Goal: Task Accomplishment & Management: Manage account settings

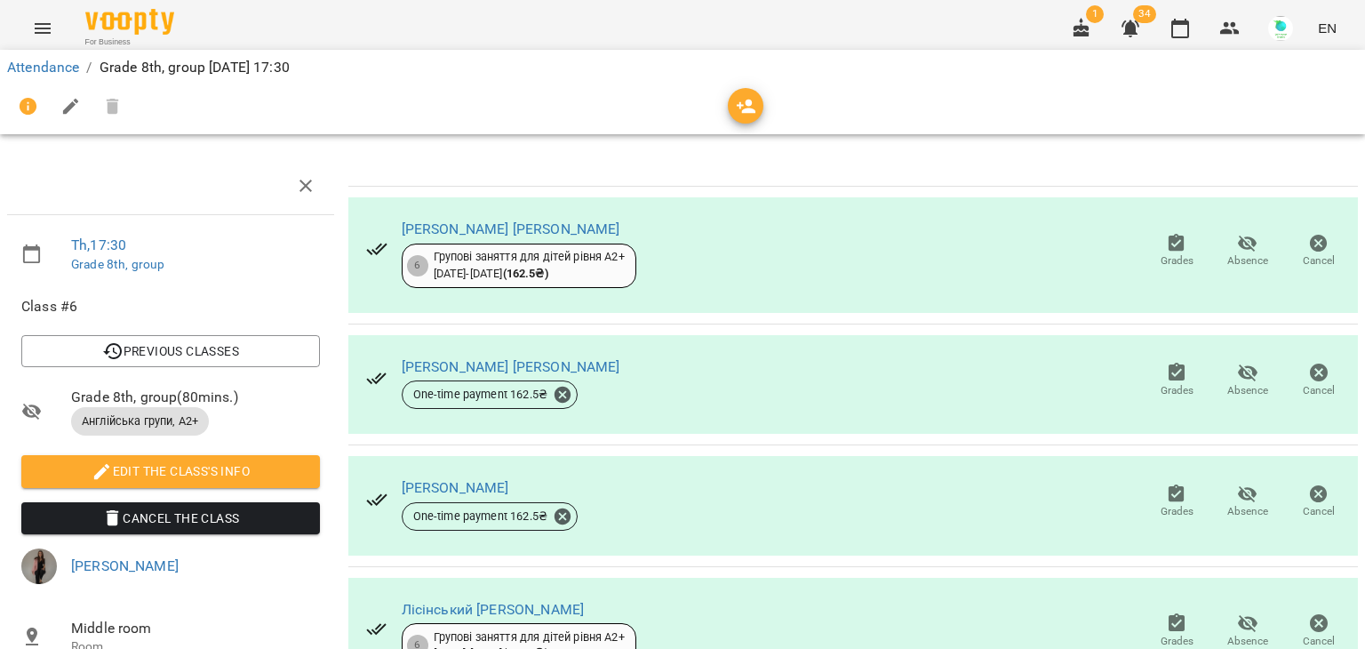
click at [1169, 245] on icon "button" at bounding box center [1177, 243] width 16 height 18
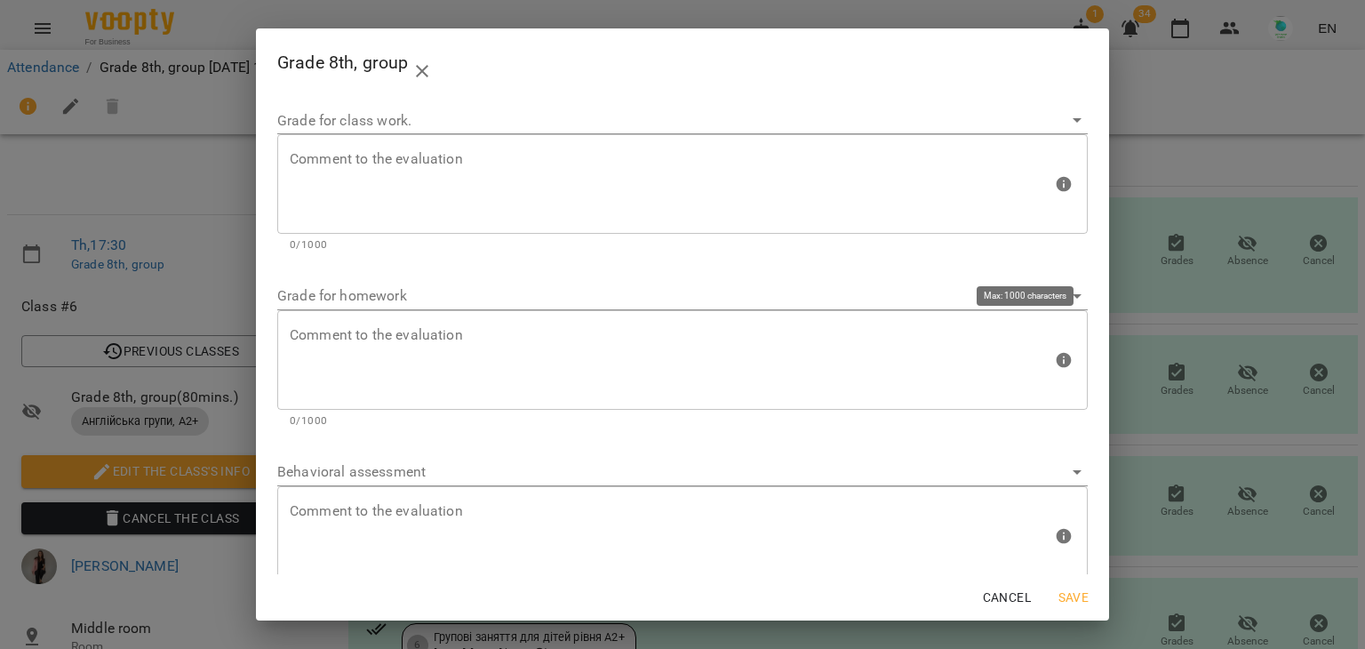
scroll to position [52, 0]
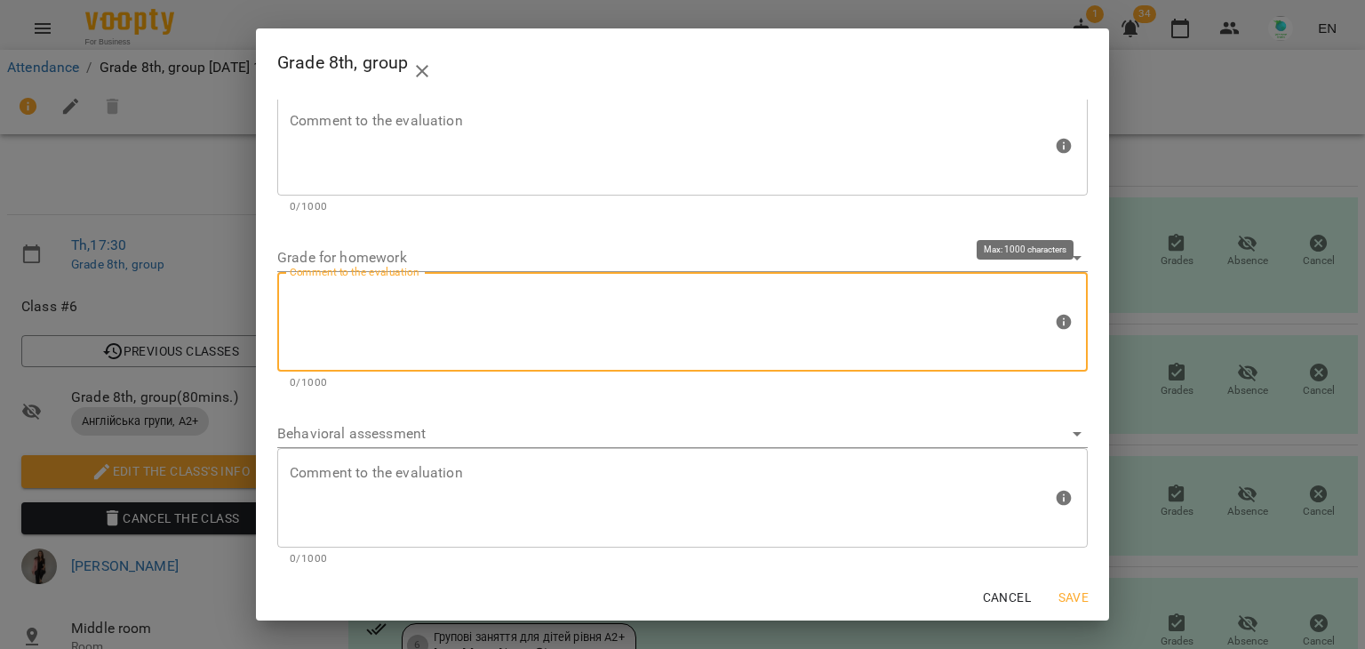
click at [494, 319] on textarea at bounding box center [671, 322] width 763 height 67
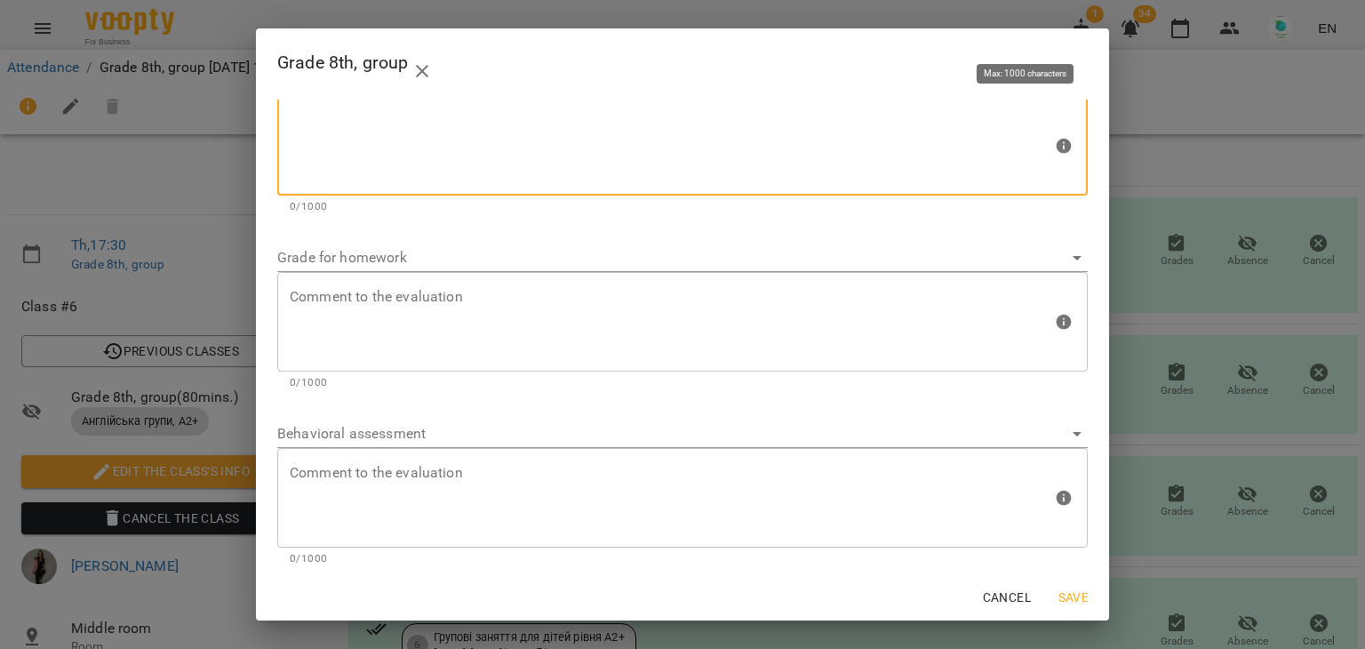
click at [370, 132] on textarea at bounding box center [671, 146] width 763 height 67
type textarea "*"
click at [1085, 597] on span "Save" at bounding box center [1074, 597] width 43 height 21
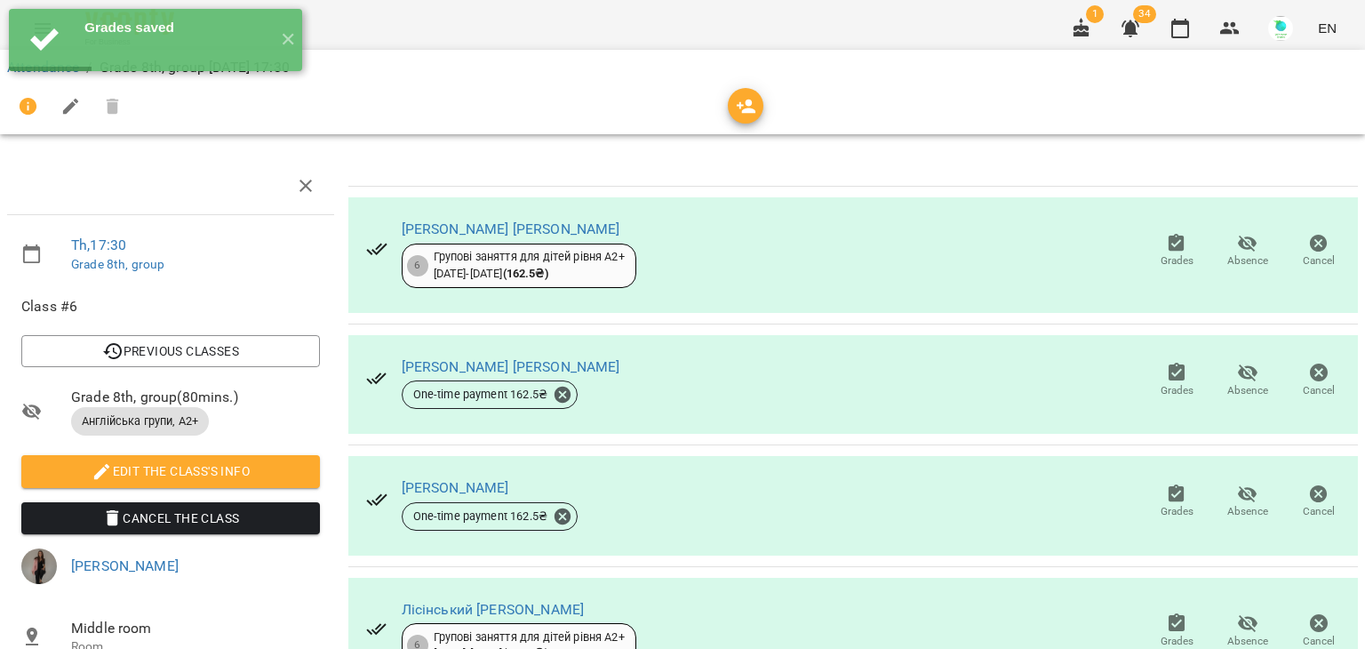
click at [1166, 380] on icon "button" at bounding box center [1176, 372] width 21 height 21
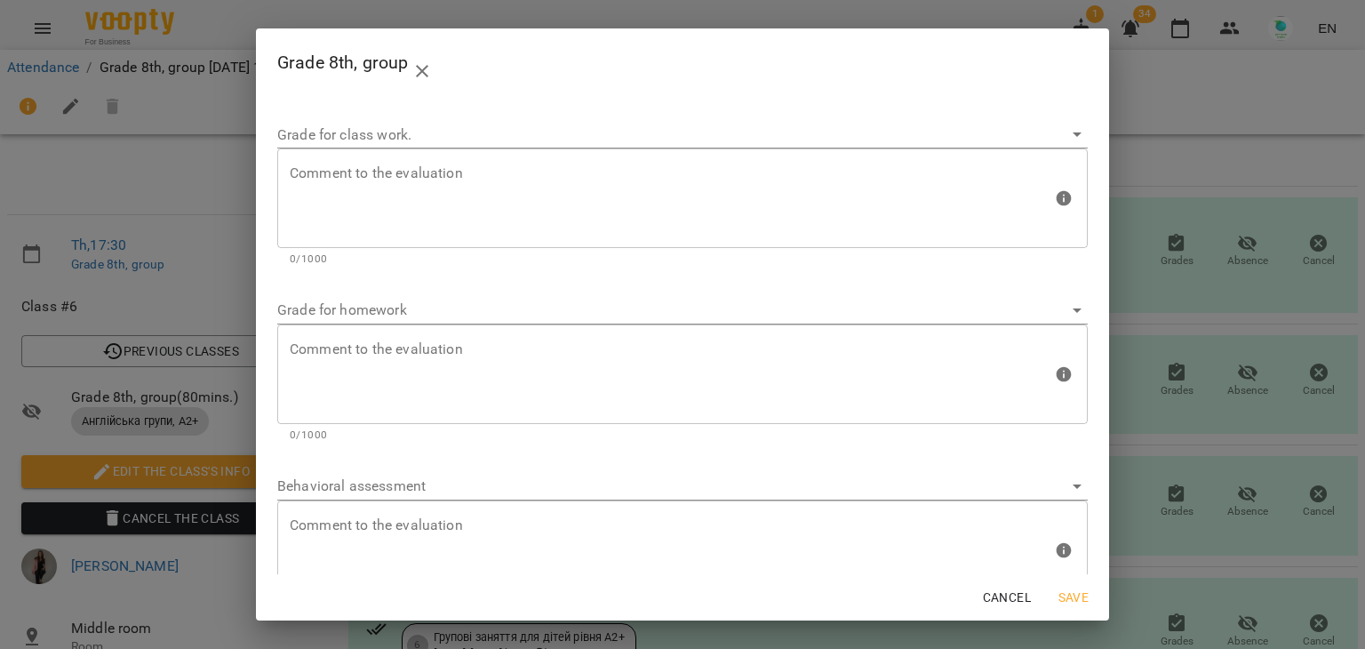
click at [1170, 381] on div "Grade 8th, group Grade for class work. Comment to the evaluation Comment to the…" at bounding box center [682, 324] width 1365 height 649
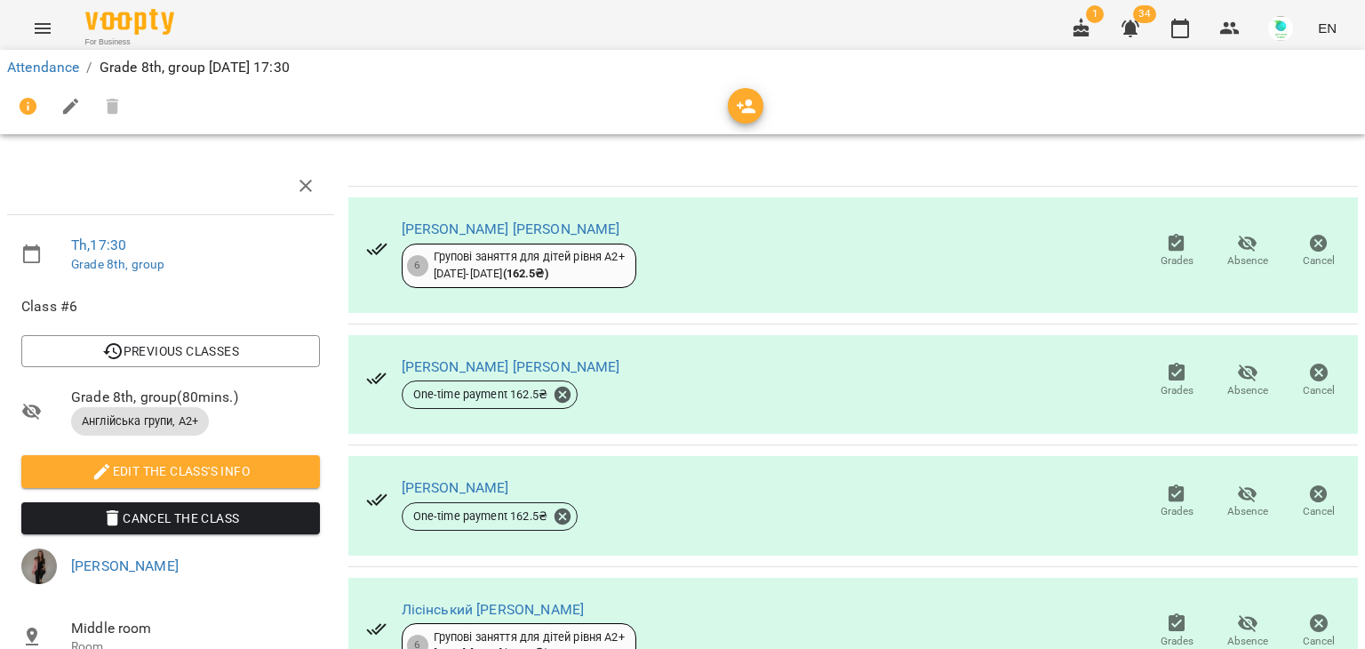
click at [1161, 383] on span "Grades" at bounding box center [1177, 390] width 33 height 15
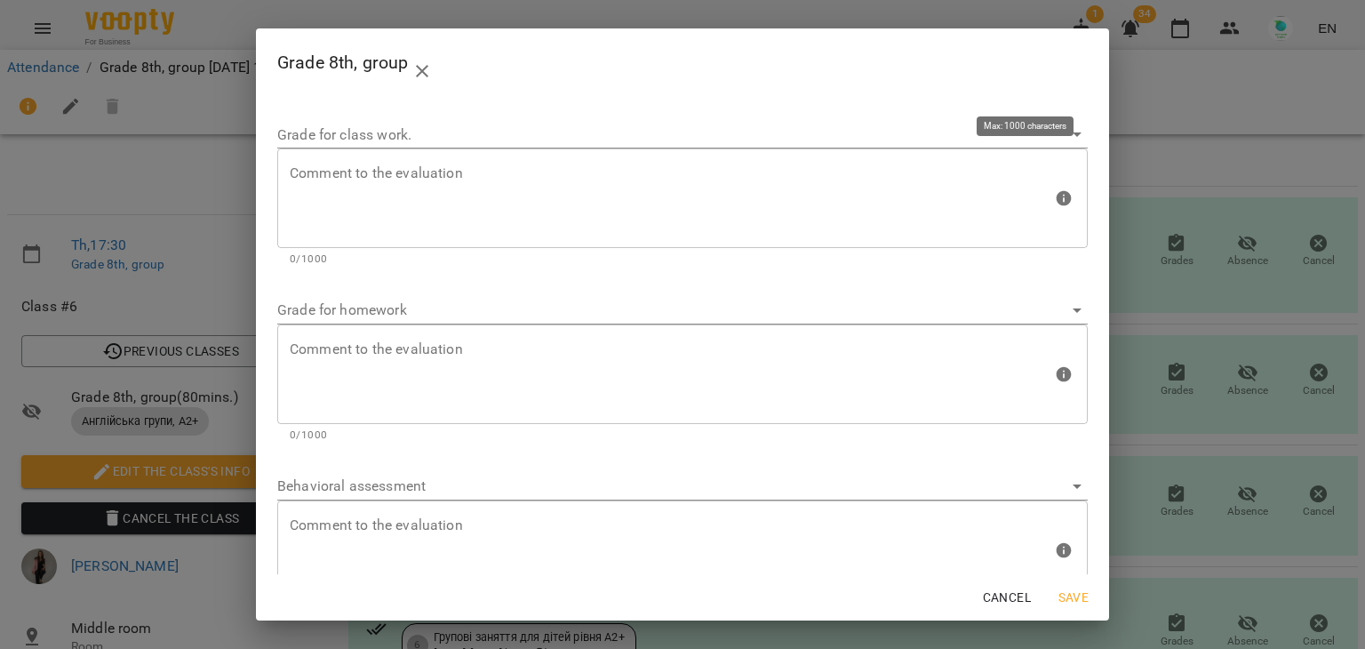
click at [788, 172] on textarea at bounding box center [671, 198] width 763 height 67
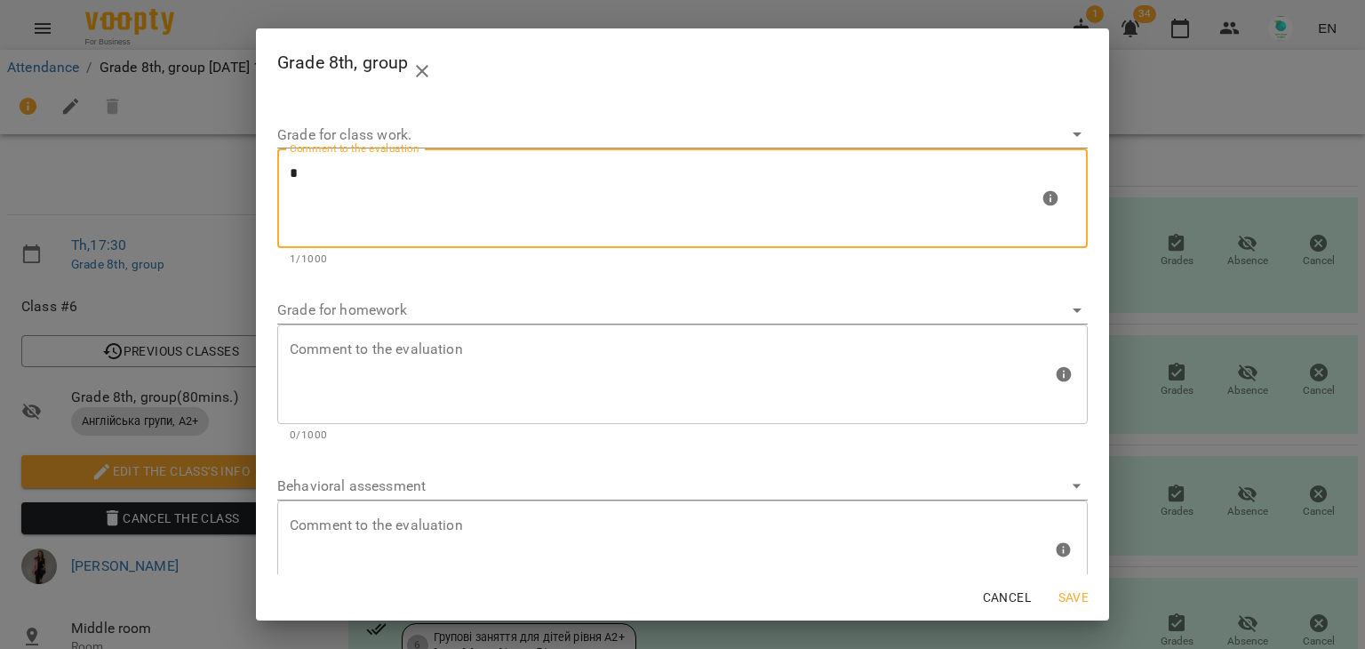
type textarea "*"
click at [1080, 590] on span "Save" at bounding box center [1074, 597] width 43 height 21
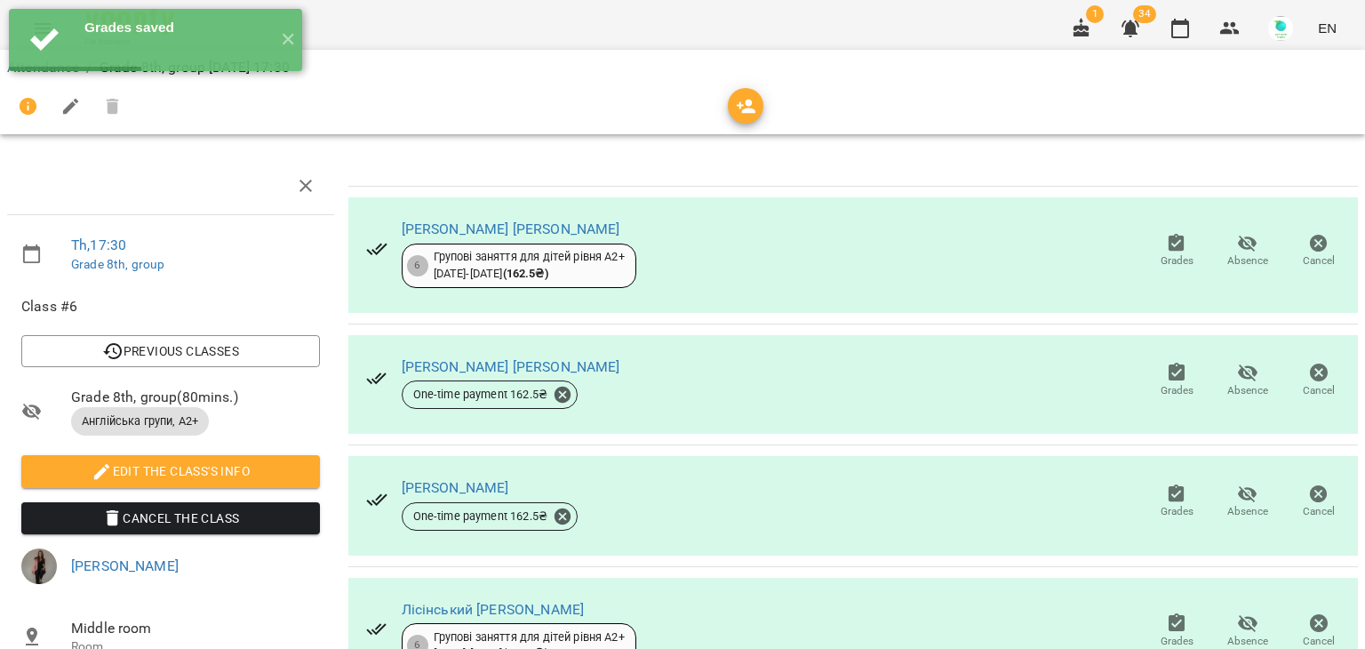
click at [1173, 502] on span "Grades" at bounding box center [1177, 502] width 50 height 36
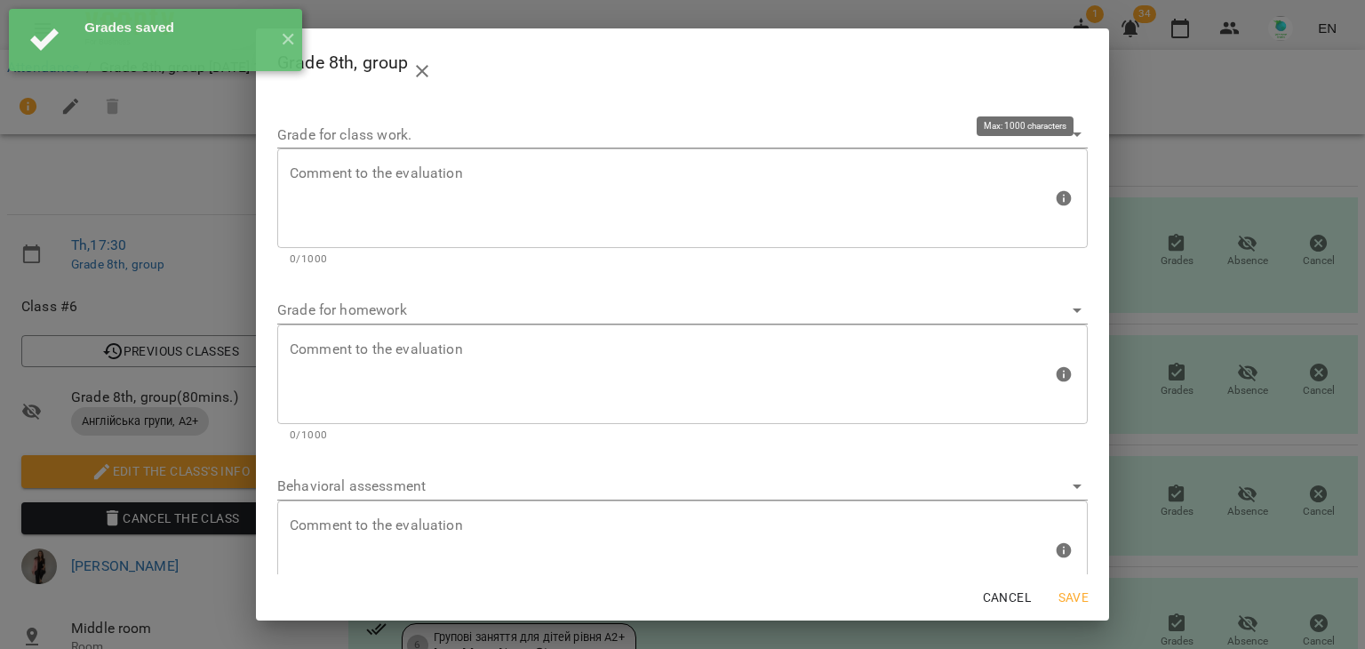
click at [551, 189] on textarea at bounding box center [671, 198] width 763 height 67
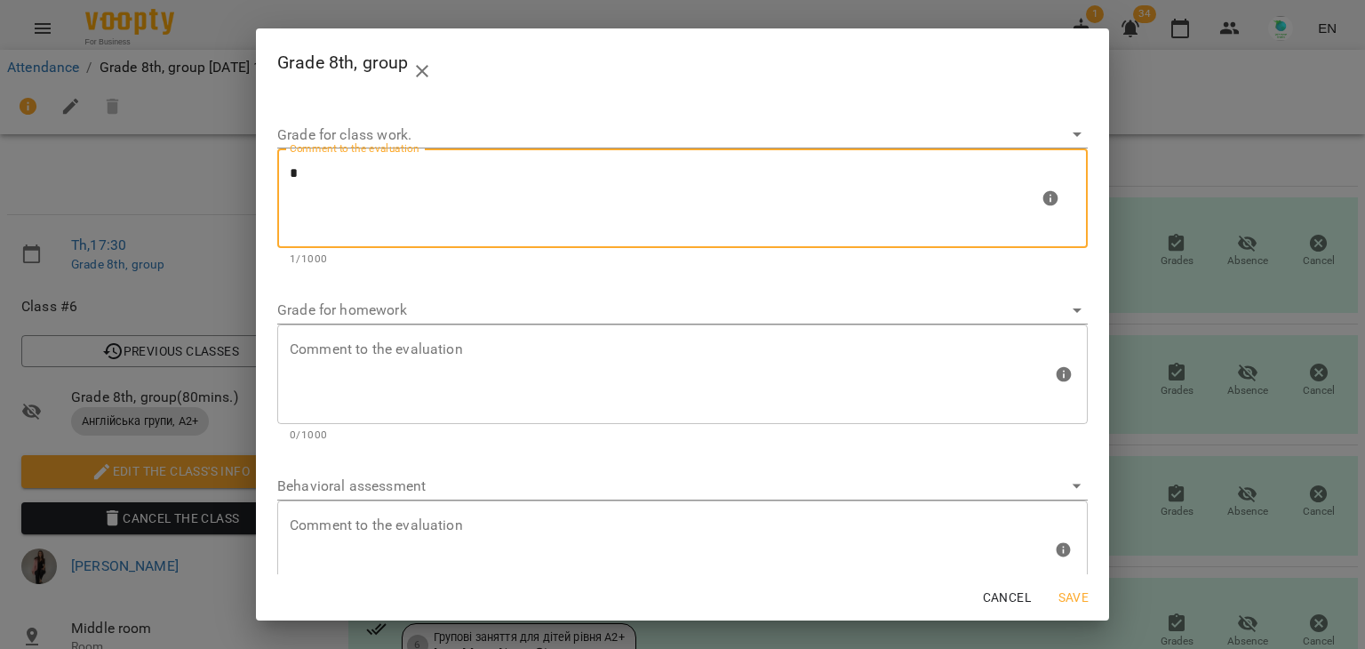
type textarea "*"
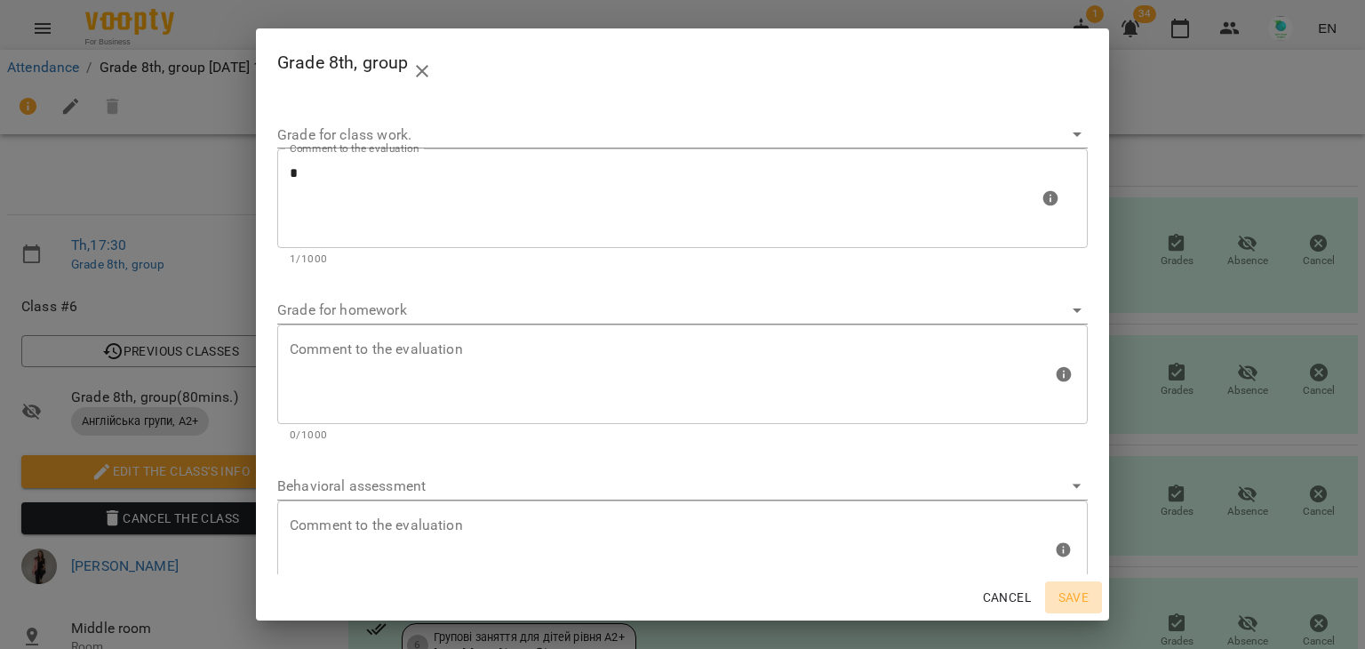
click at [1072, 595] on span "Save" at bounding box center [1074, 597] width 43 height 21
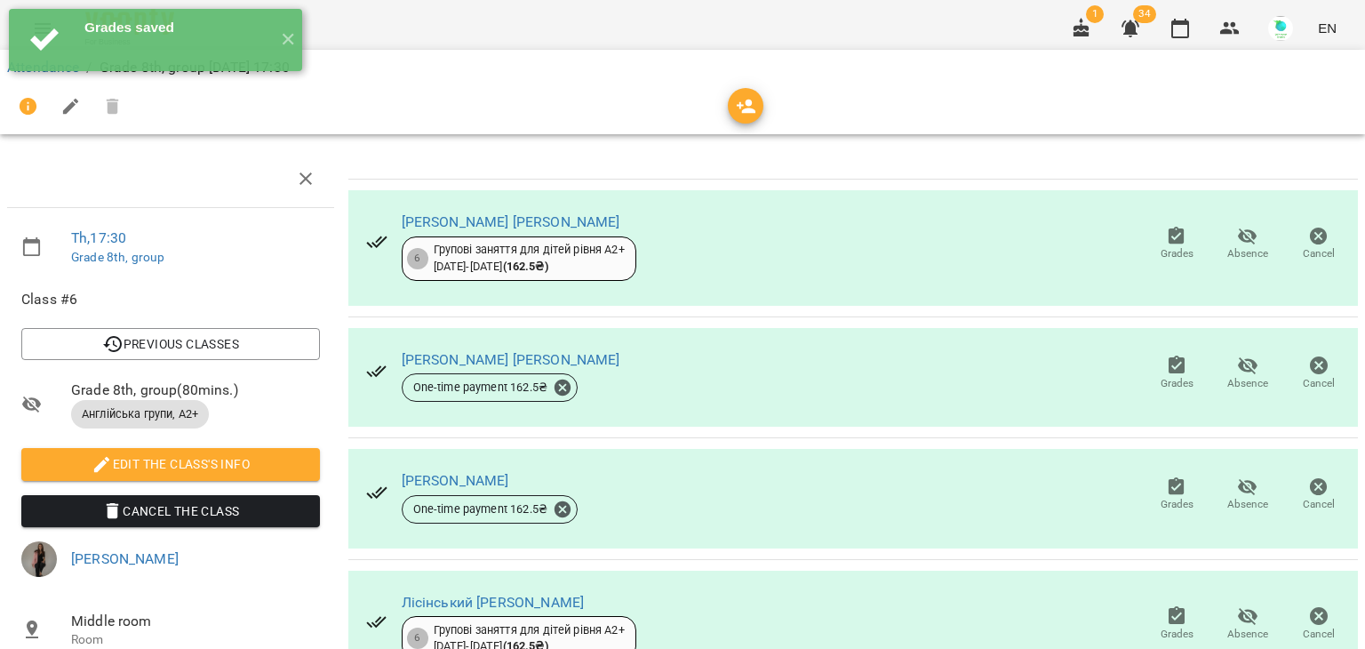
scroll to position [245, 0]
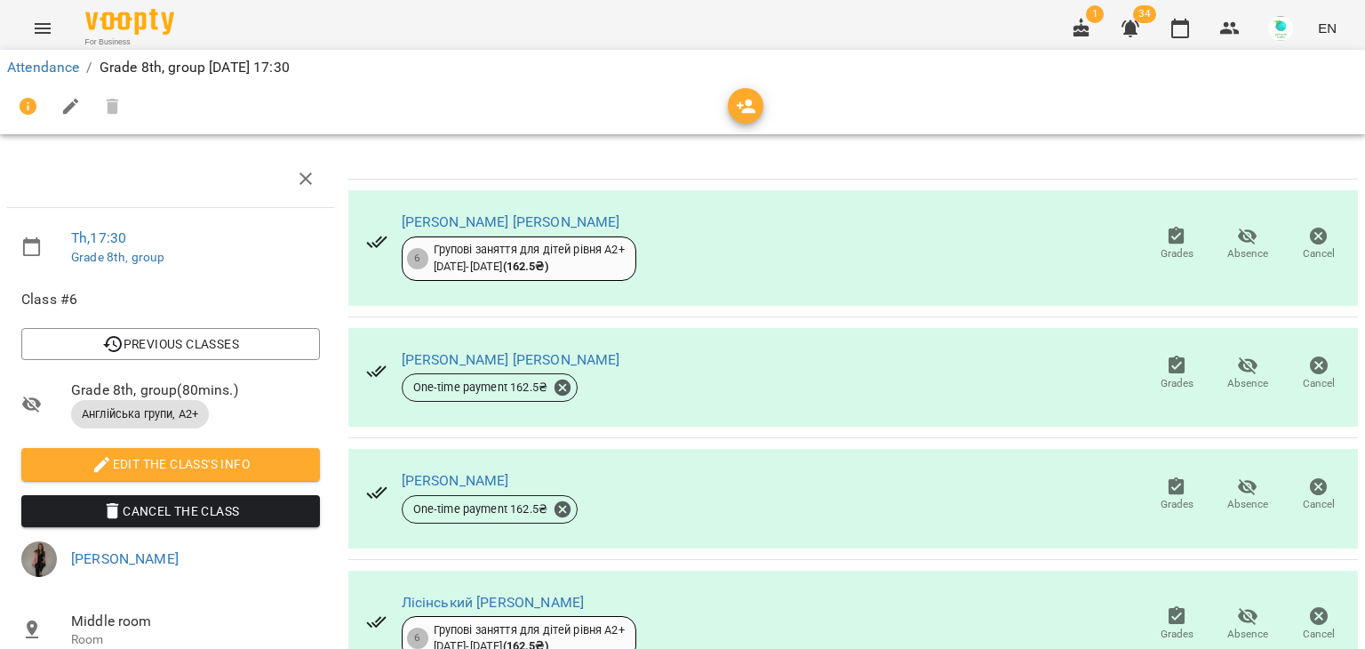
click at [1161, 627] on span "Grades" at bounding box center [1177, 634] width 33 height 15
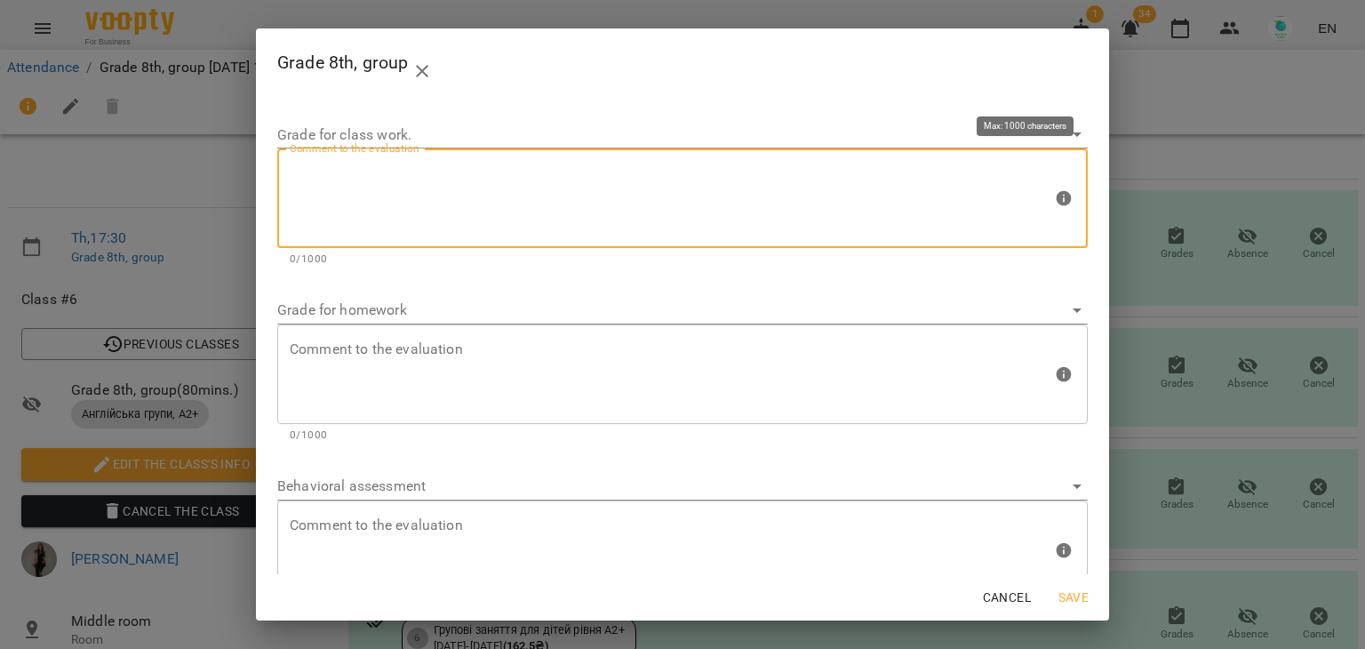
click at [428, 193] on textarea at bounding box center [671, 198] width 763 height 67
type textarea "*"
click at [1070, 597] on span "Save" at bounding box center [1074, 597] width 43 height 21
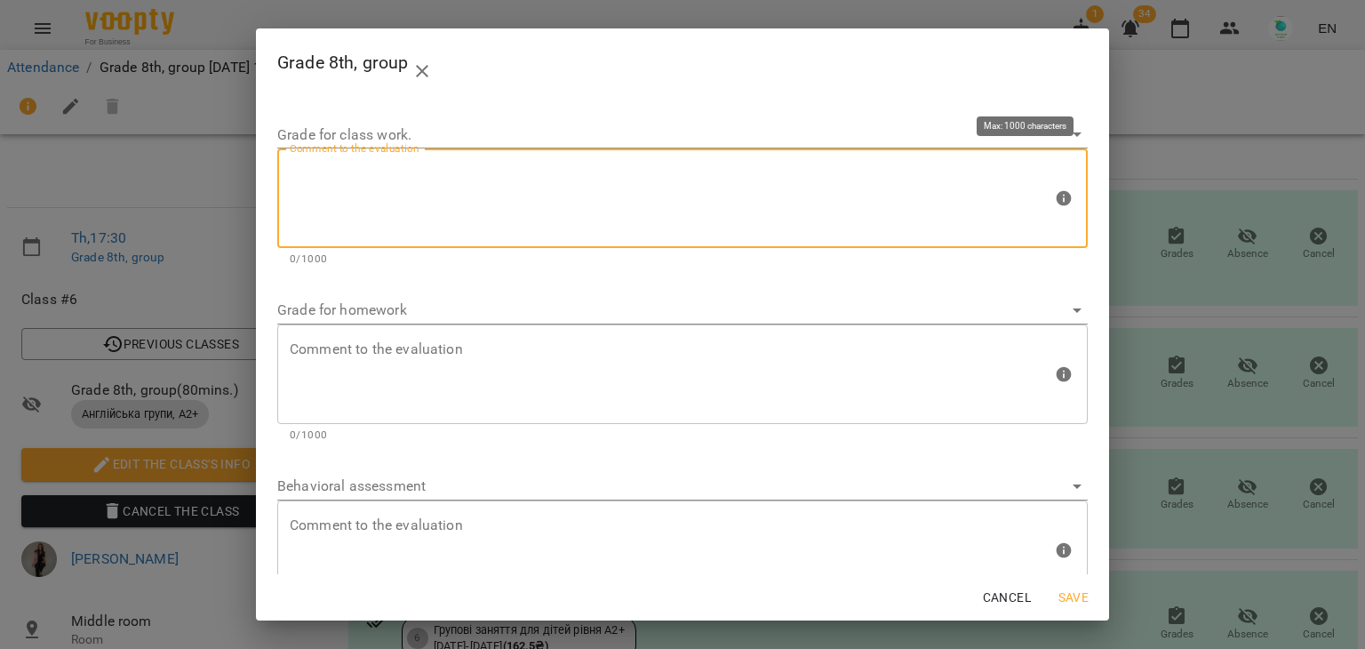
click at [492, 174] on textarea at bounding box center [671, 198] width 763 height 67
type textarea "*"
click at [1074, 595] on span "Save" at bounding box center [1074, 597] width 43 height 21
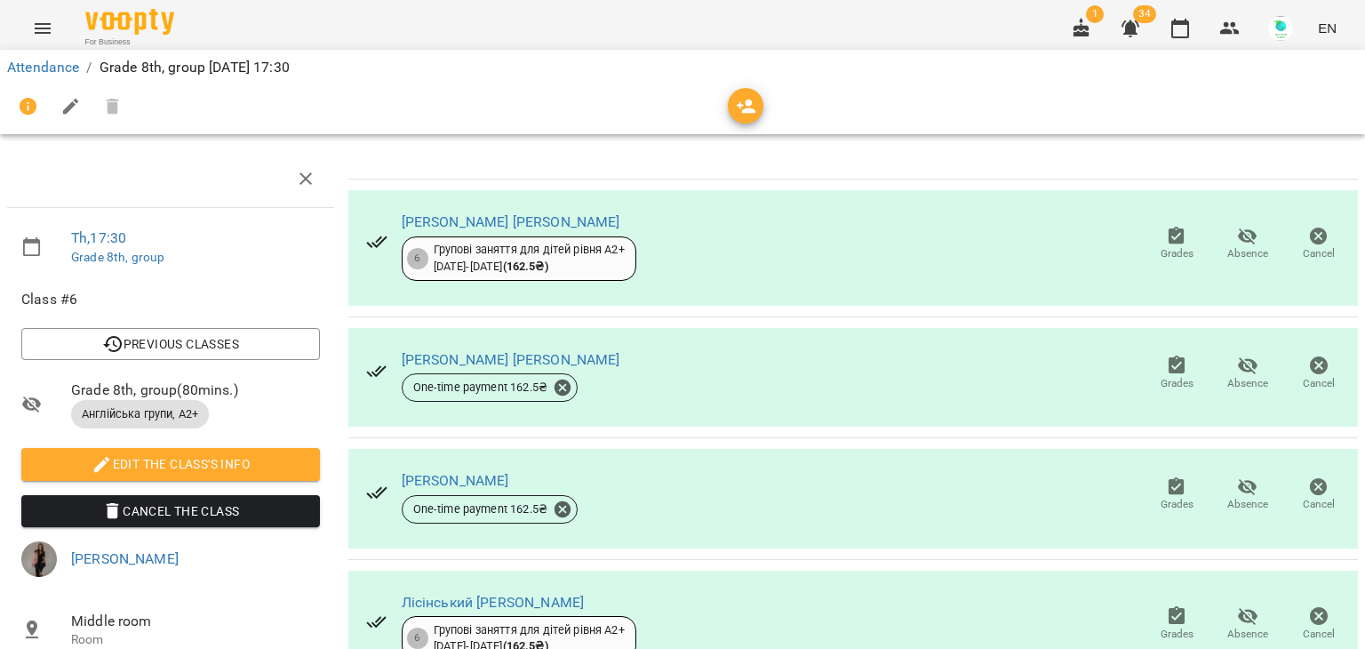
scroll to position [0, 0]
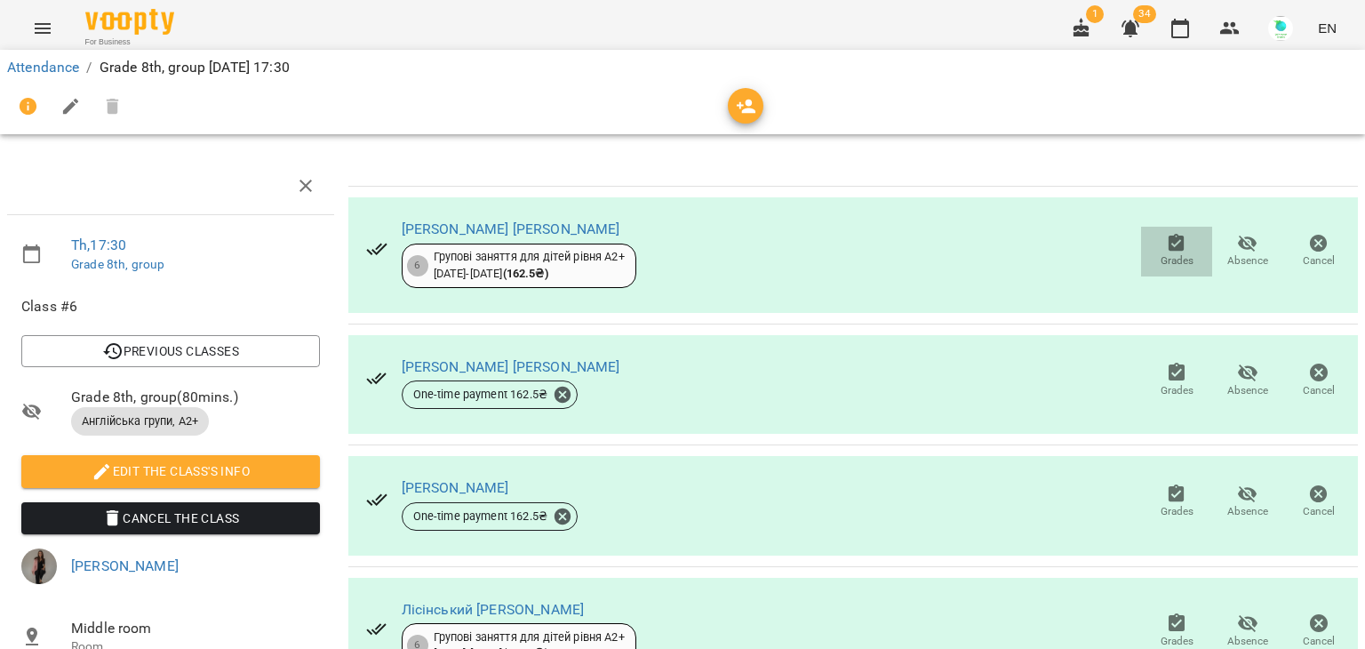
click at [1163, 255] on span "Grades" at bounding box center [1177, 260] width 33 height 15
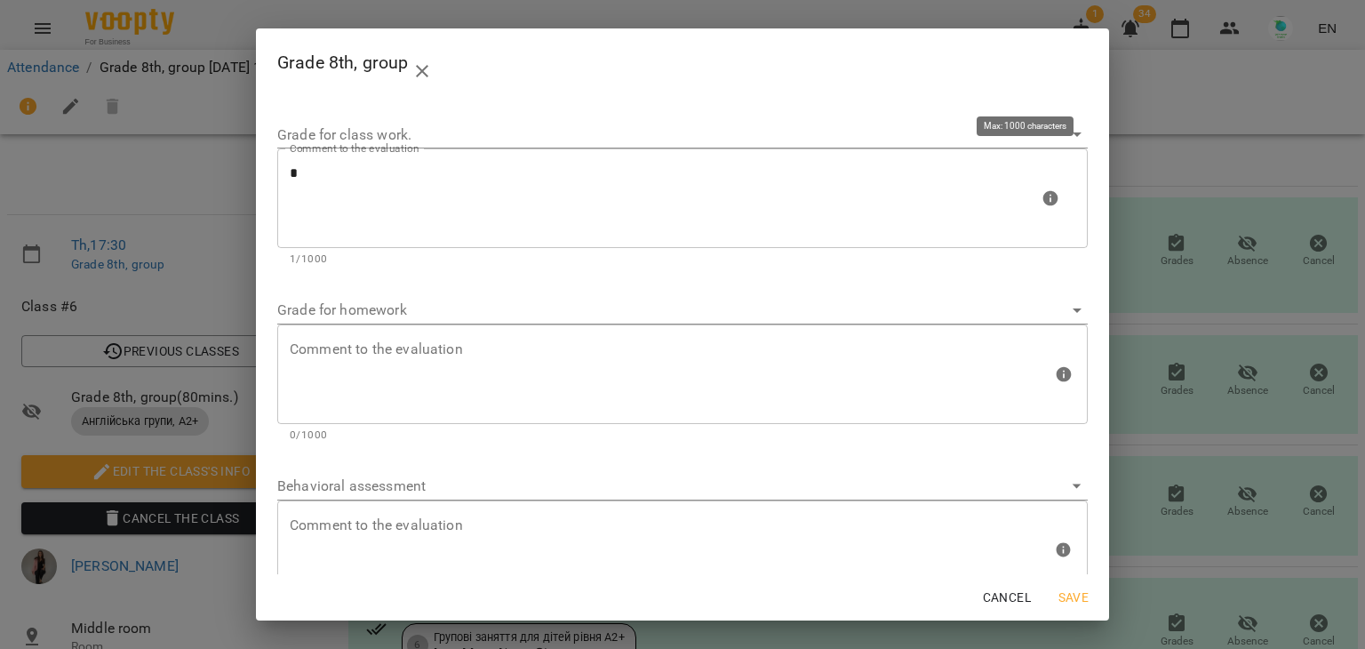
drag, startPoint x: 459, startPoint y: 155, endPoint x: 309, endPoint y: 193, distance: 154.2
click at [309, 193] on div "* Comment to the evaluation" at bounding box center [682, 198] width 811 height 100
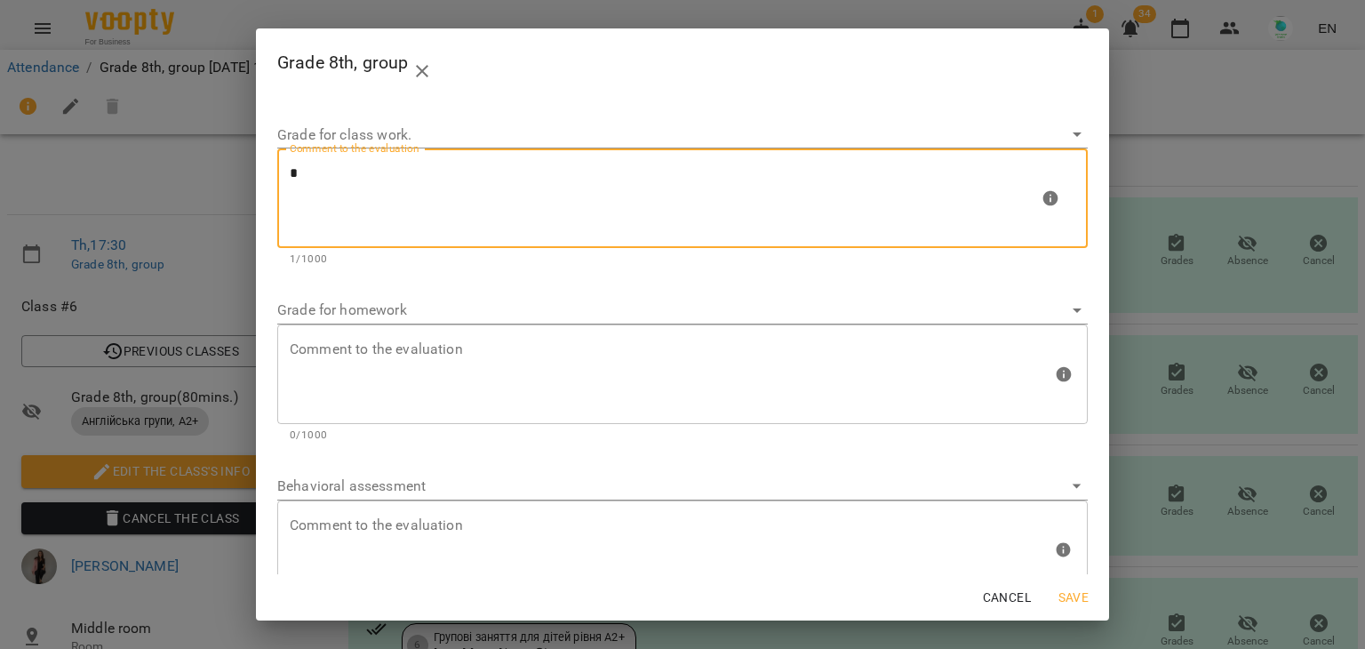
drag, startPoint x: 302, startPoint y: 196, endPoint x: 250, endPoint y: 193, distance: 52.5
click at [250, 193] on div "Grade 8th, group Grade for class work. Comment to the evaluation * Comment to t…" at bounding box center [682, 324] width 1365 height 649
type textarea "*"
click at [1075, 588] on span "Save" at bounding box center [1074, 597] width 43 height 21
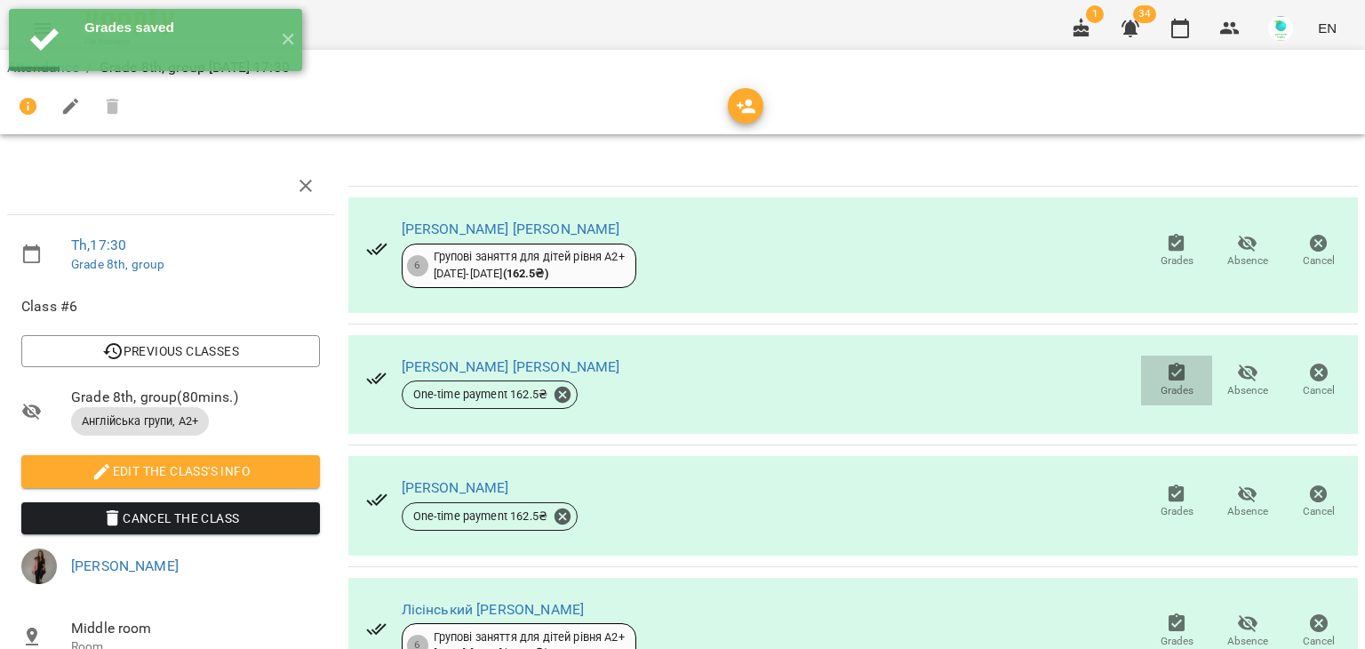
click at [1162, 385] on span "Grades" at bounding box center [1177, 390] width 33 height 15
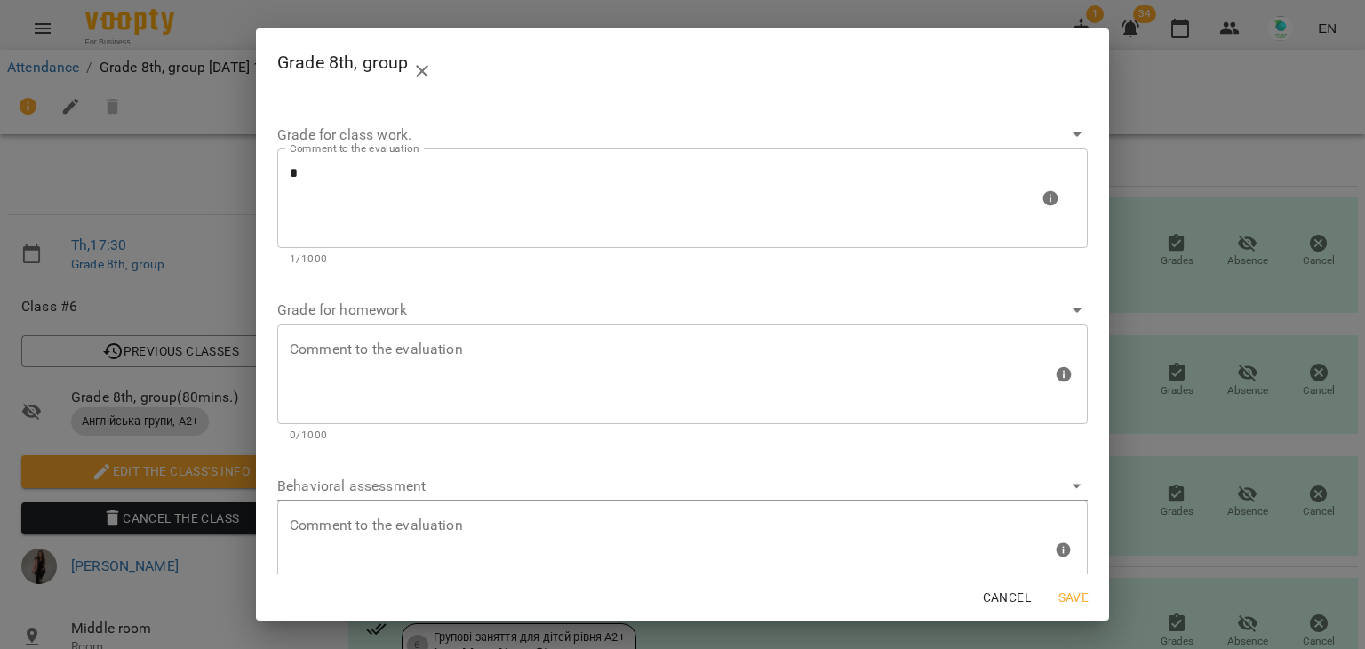
click at [1072, 602] on span "Save" at bounding box center [1074, 597] width 43 height 21
